Goal: Transaction & Acquisition: Book appointment/travel/reservation

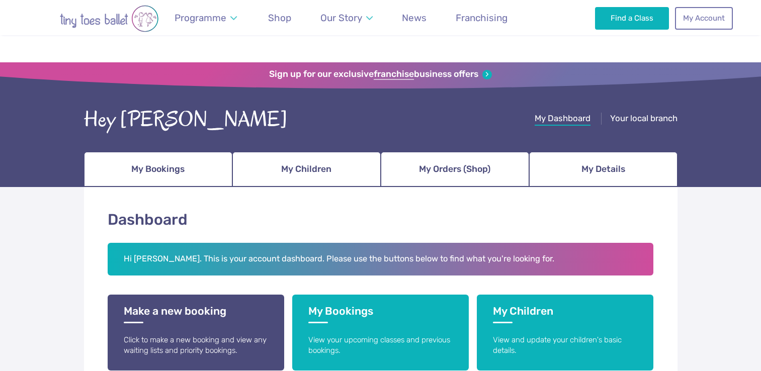
scroll to position [168, 0]
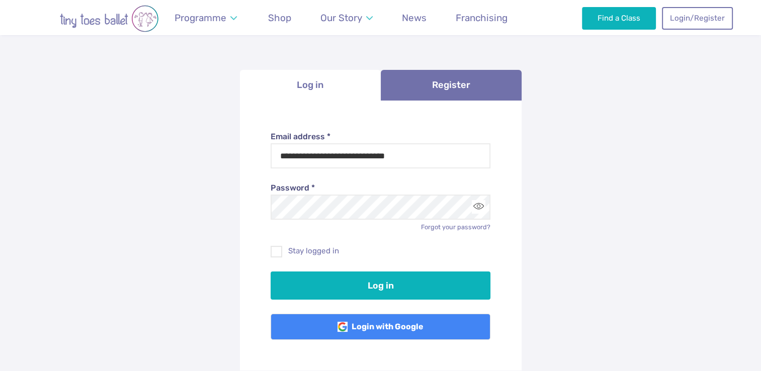
scroll to position [66, 0]
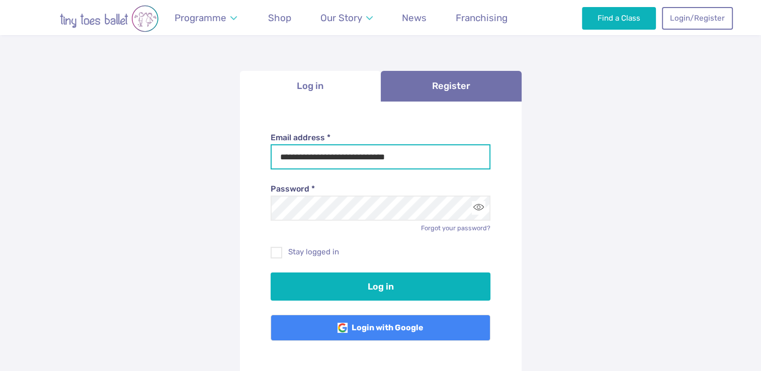
click at [402, 158] on input "**********" at bounding box center [381, 156] width 220 height 25
type input "**********"
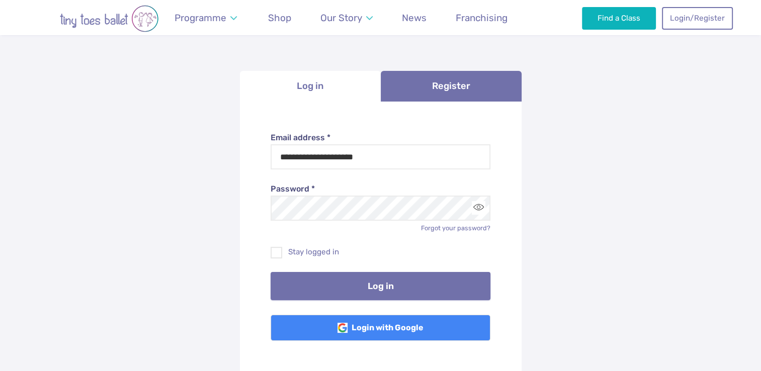
click at [378, 290] on button "Log in" at bounding box center [381, 286] width 220 height 28
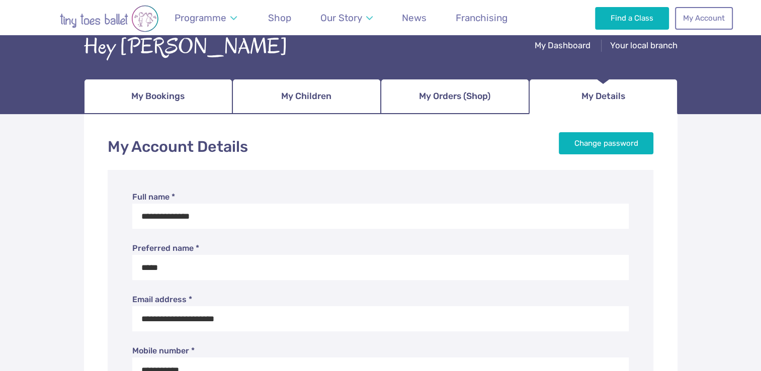
scroll to position [68, 0]
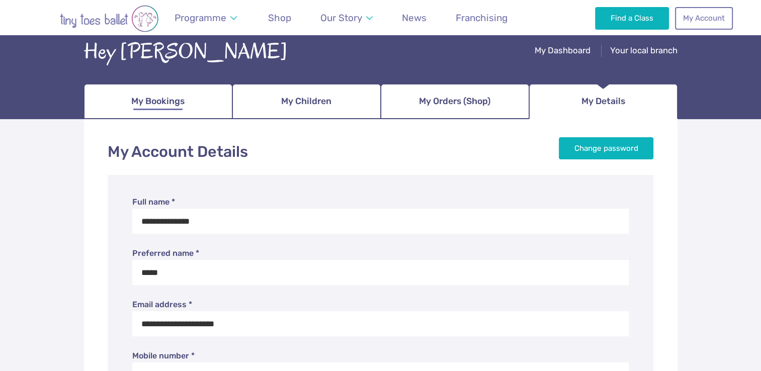
click at [187, 110] on link "My Bookings" at bounding box center [158, 101] width 148 height 35
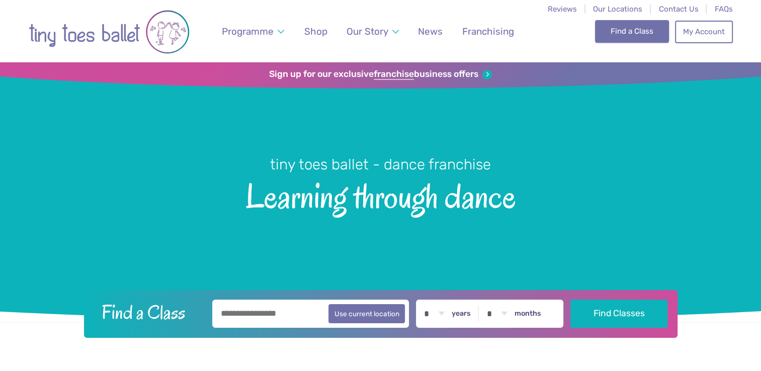
click at [614, 27] on link "Find a Class" at bounding box center [632, 31] width 74 height 22
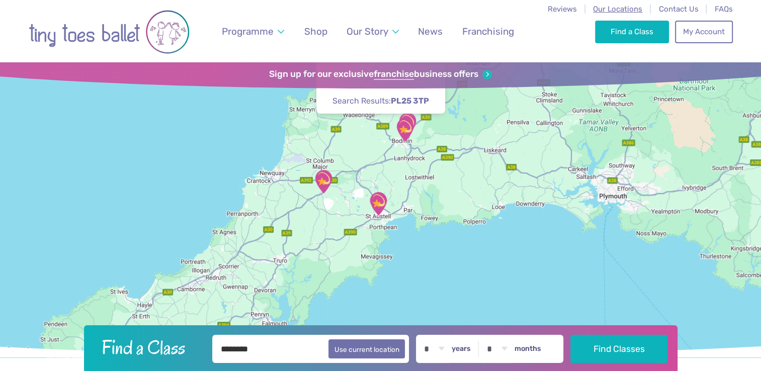
click at [614, 11] on span "Our Locations" at bounding box center [617, 9] width 49 height 9
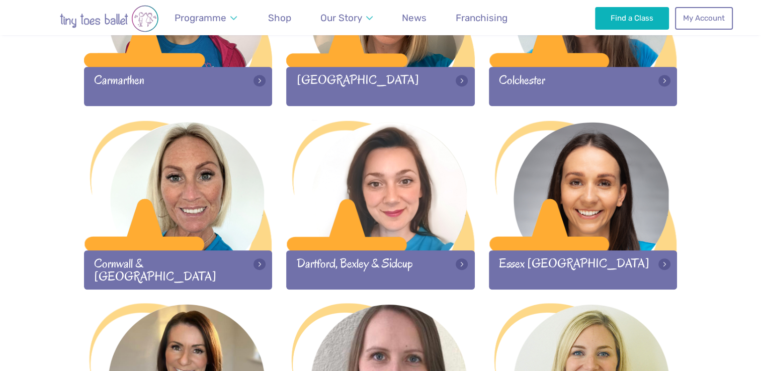
scroll to position [646, 0]
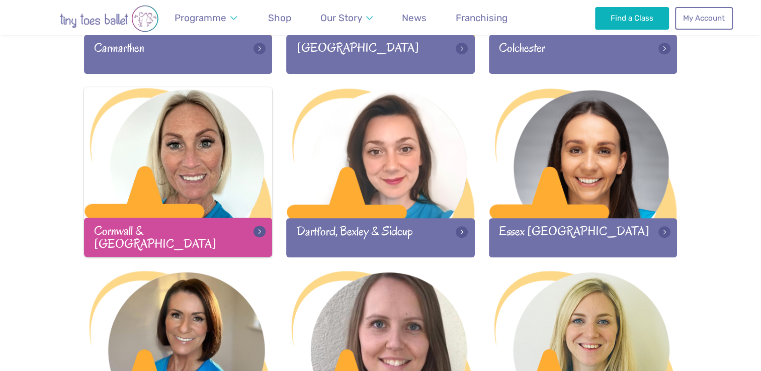
click at [211, 182] on div at bounding box center [178, 153] width 189 height 133
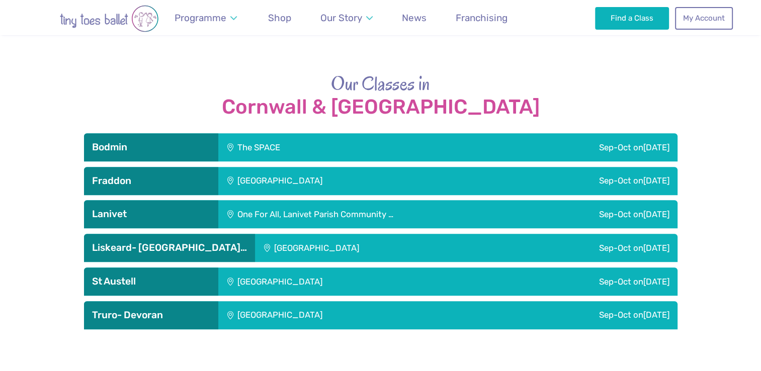
scroll to position [988, 0]
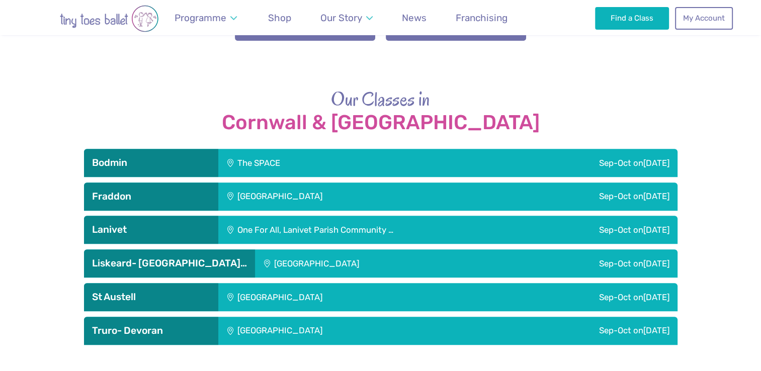
click at [260, 283] on div "St Austell Leisure Centre" at bounding box center [348, 297] width 260 height 28
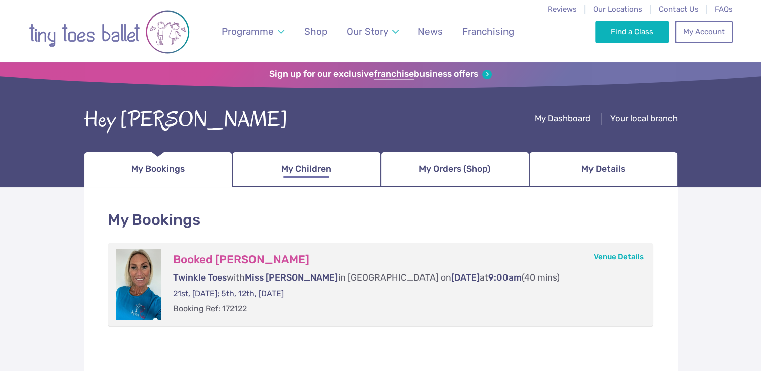
click at [260, 171] on link "My Children" at bounding box center [306, 169] width 148 height 35
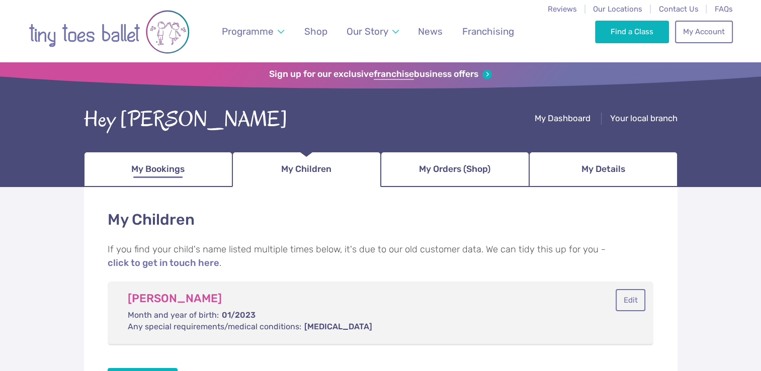
click at [157, 161] on span "My Bookings" at bounding box center [157, 169] width 53 height 18
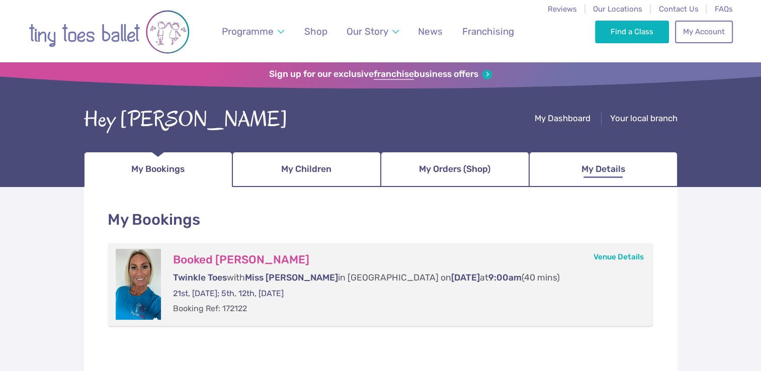
click at [553, 165] on link "My Details" at bounding box center [603, 169] width 148 height 35
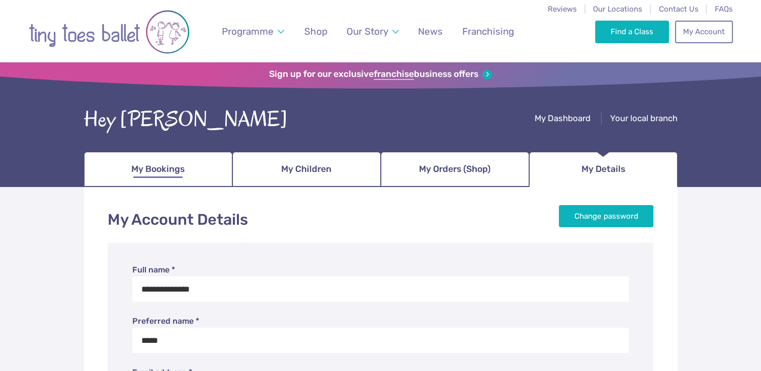
click at [124, 179] on link "My Bookings" at bounding box center [158, 169] width 148 height 35
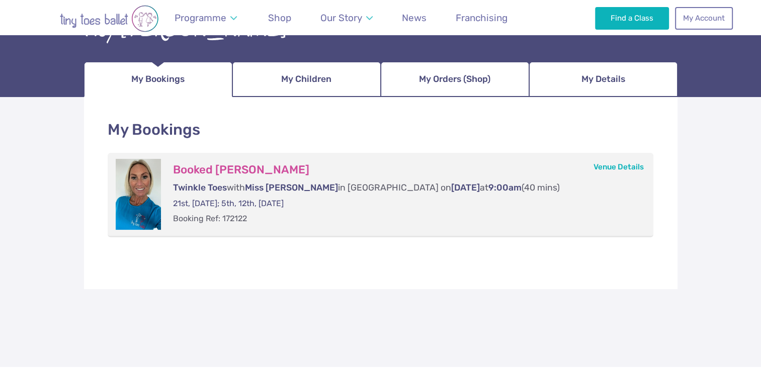
scroll to position [50, 0]
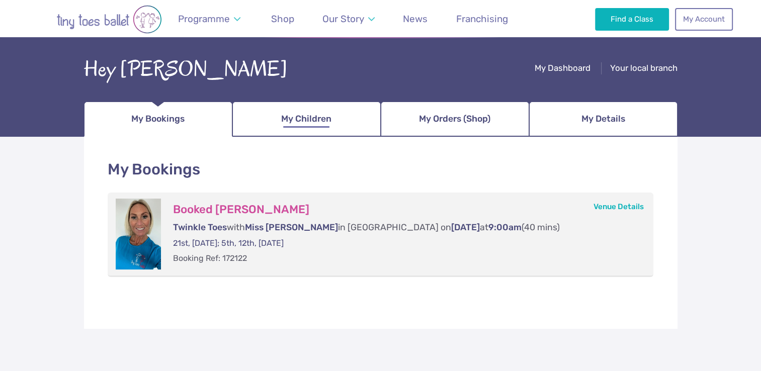
click at [278, 113] on link "My Children" at bounding box center [306, 119] width 148 height 35
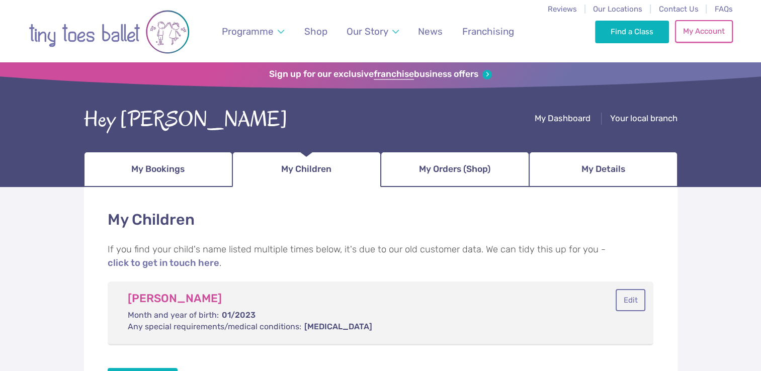
click at [711, 41] on link "My Account" at bounding box center [703, 31] width 57 height 22
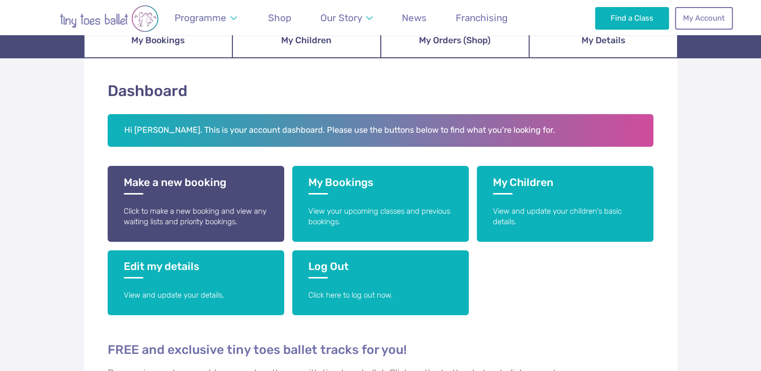
scroll to position [129, 0]
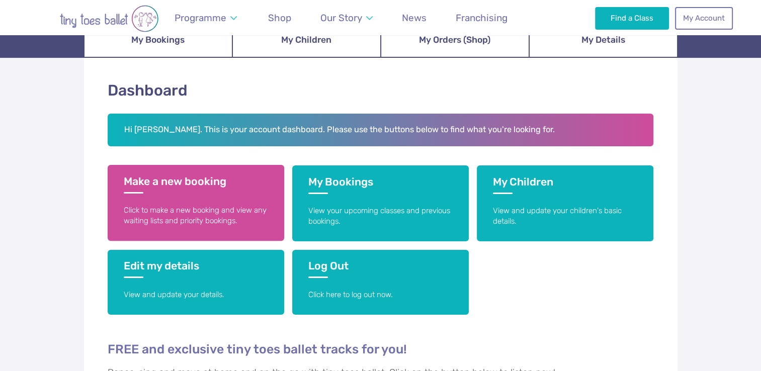
click at [215, 220] on p "Click to make a new booking and view any waiting lists and priority bookings." at bounding box center [196, 216] width 144 height 22
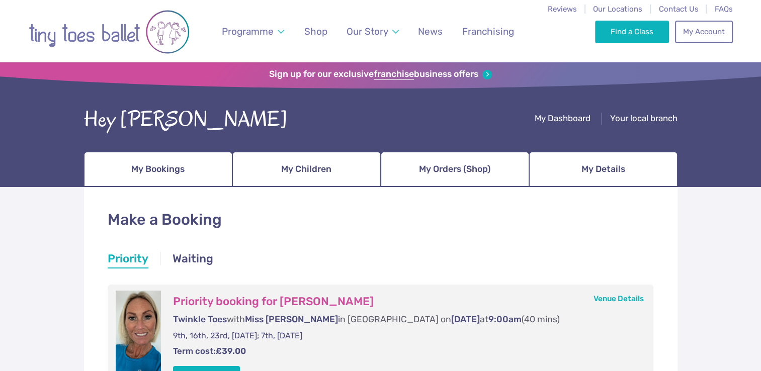
click at [701, 36] on link "My Account" at bounding box center [703, 32] width 57 height 22
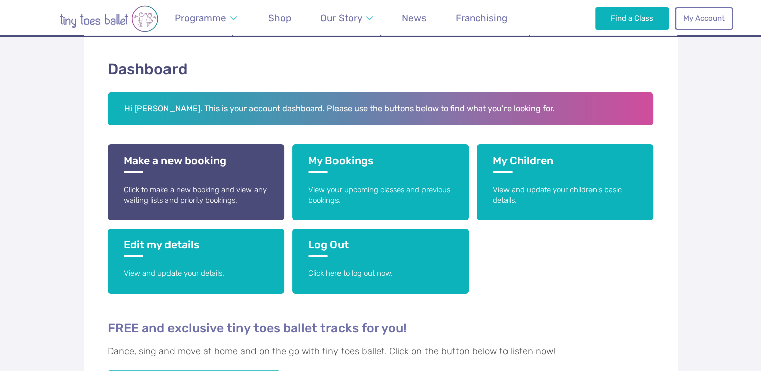
scroll to position [151, 0]
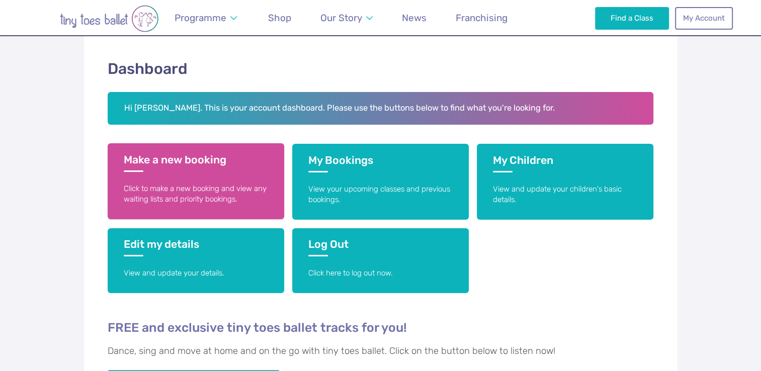
click at [209, 189] on p "Click to make a new booking and view any waiting lists and priority bookings." at bounding box center [196, 195] width 144 height 22
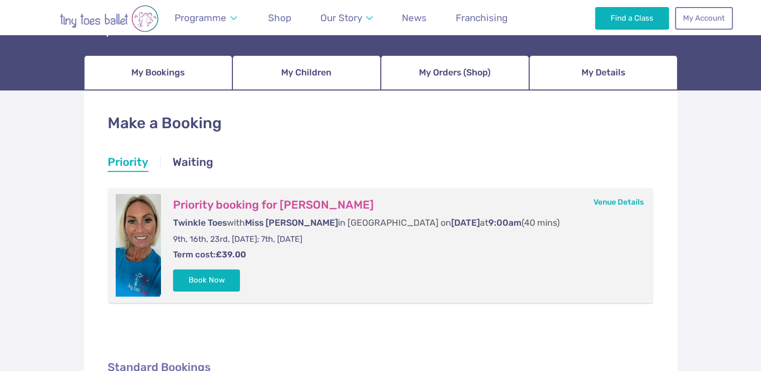
scroll to position [97, 0]
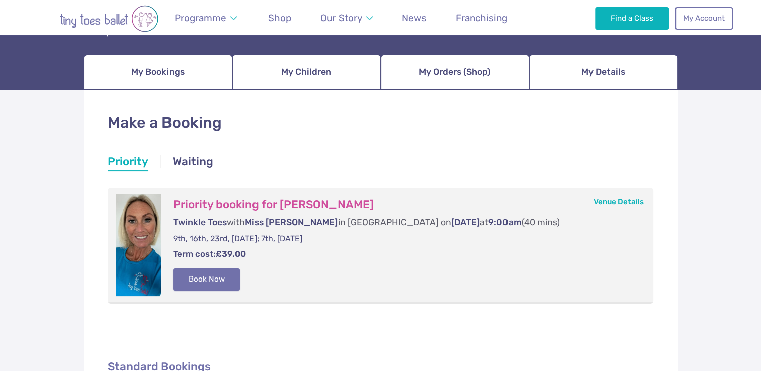
click at [210, 279] on button "Book Now" at bounding box center [206, 280] width 67 height 22
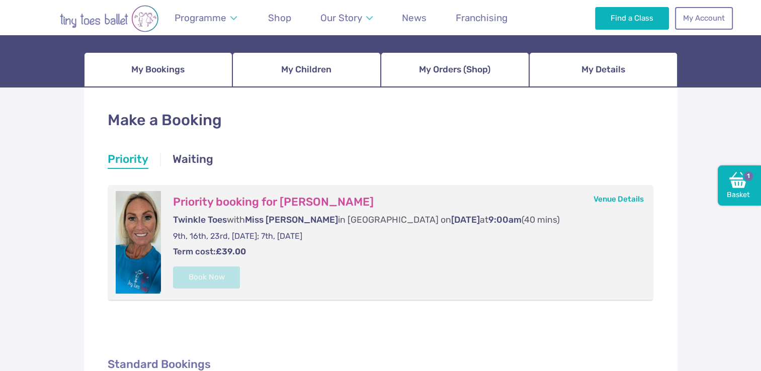
scroll to position [100, 0]
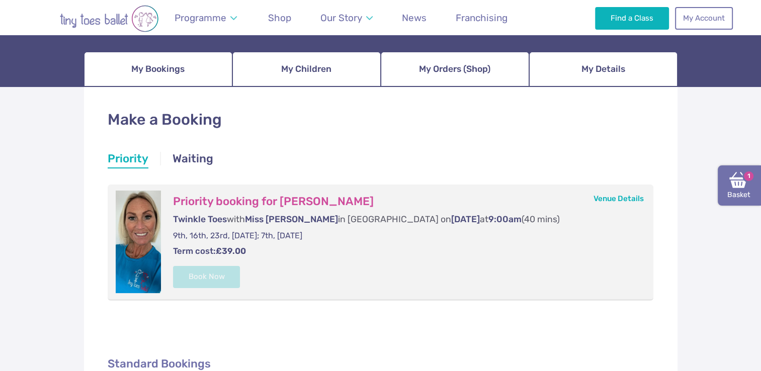
click at [746, 186] on img at bounding box center [738, 180] width 18 height 18
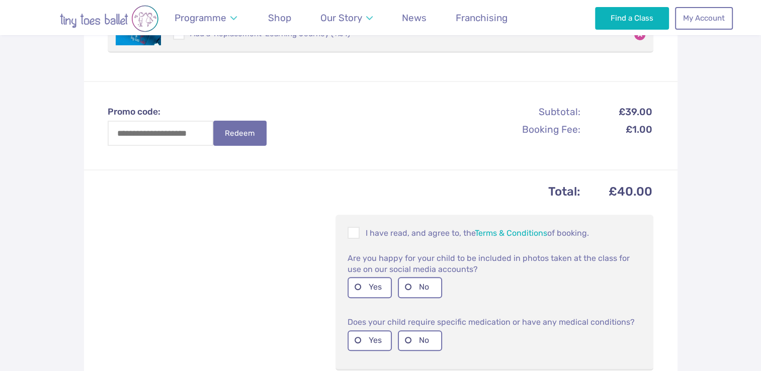
scroll to position [292, 0]
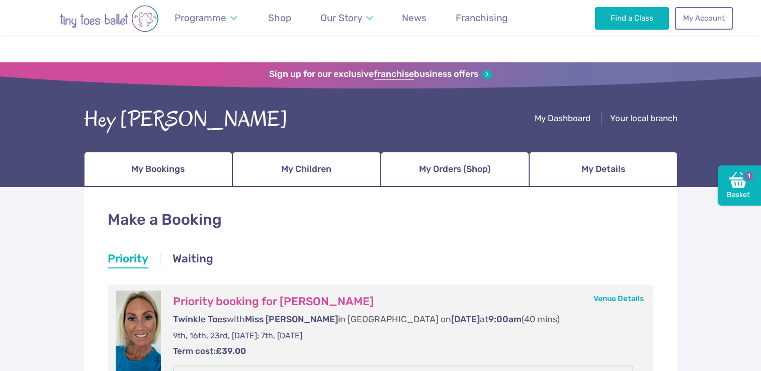
scroll to position [100, 0]
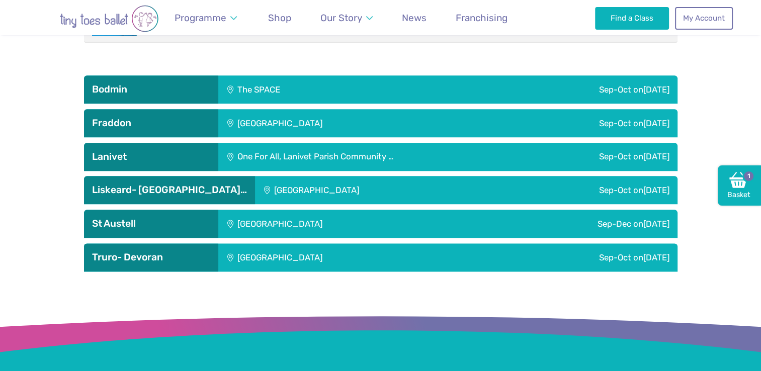
scroll to position [1221, 0]
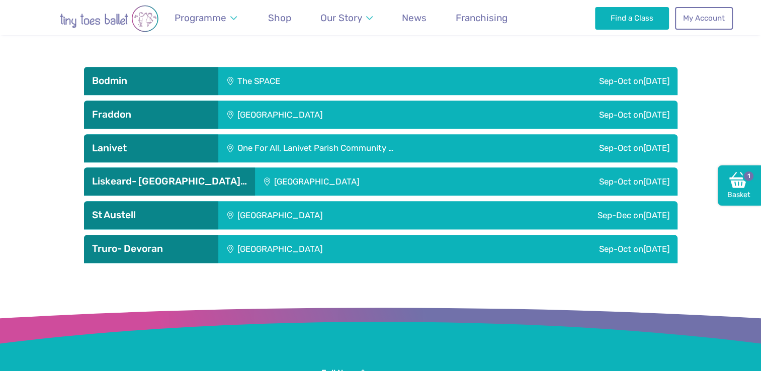
click at [300, 201] on div "St Austell Leisure Centre" at bounding box center [347, 215] width 258 height 28
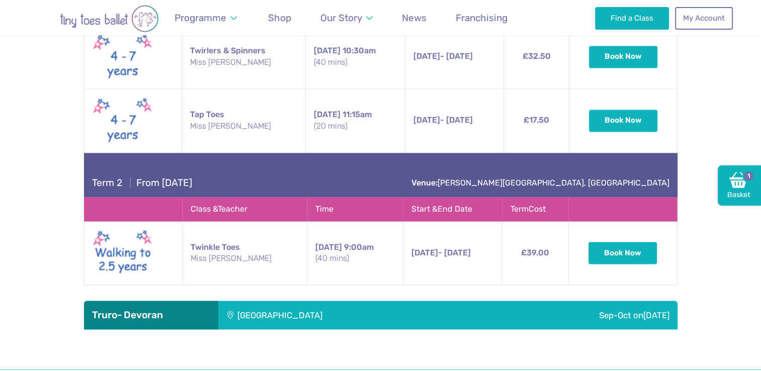
scroll to position [1642, 0]
